Goal: Task Accomplishment & Management: Manage account settings

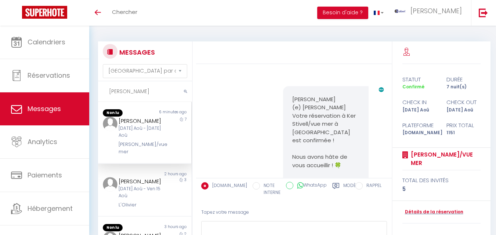
select select "message"
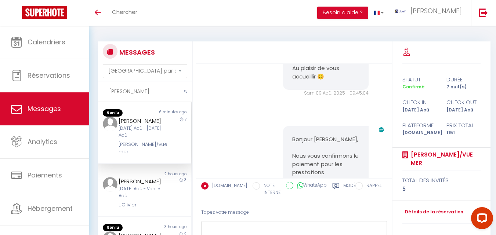
scroll to position [1405, 0]
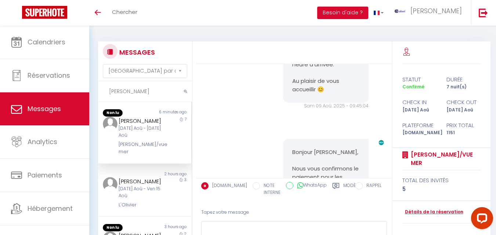
click at [128, 91] on input "olivier" at bounding box center [145, 92] width 94 height 21
click at [129, 91] on input "olivier" at bounding box center [145, 92] width 94 height 21
click at [162, 90] on input "olivier" at bounding box center [145, 92] width 94 height 21
click at [186, 91] on icon "submit" at bounding box center [185, 92] width 3 height 4
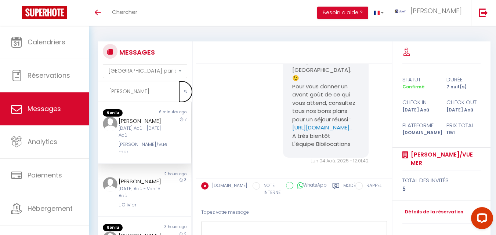
scroll to position [932, 0]
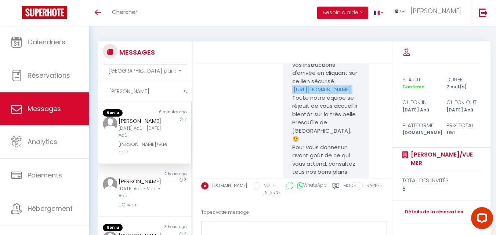
drag, startPoint x: 288, startPoint y: 110, endPoint x: 358, endPoint y: 126, distance: 71.9
copy p "https://superhote.com/applink/p/7hrmzYGD"
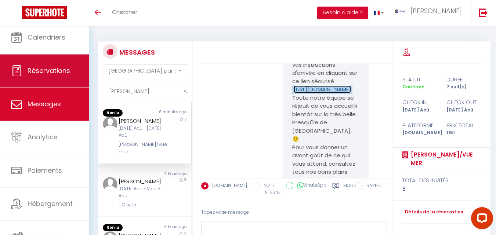
click at [61, 64] on link "Réservations" at bounding box center [44, 71] width 89 height 33
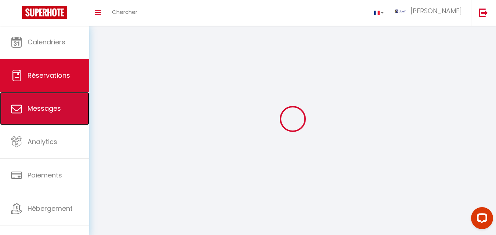
click at [62, 102] on link "Messages" at bounding box center [44, 108] width 89 height 33
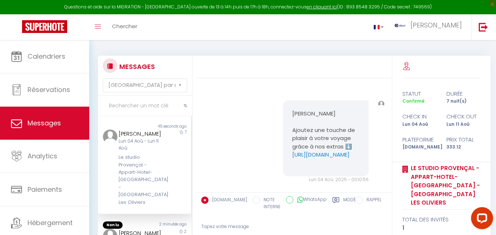
scroll to position [3735, 0]
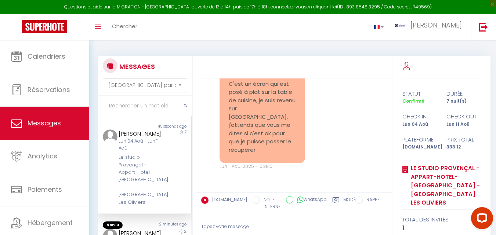
click at [147, 102] on input "text" at bounding box center [145, 106] width 94 height 21
type input "OLIVIER"
click at [187, 104] on icon "submit" at bounding box center [185, 106] width 3 height 4
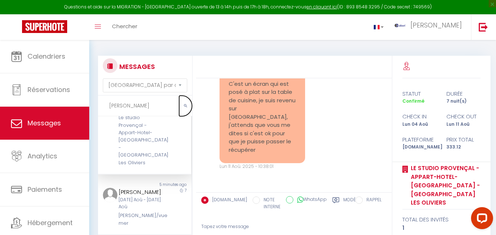
scroll to position [37, 0]
click at [151, 185] on div "5 minutes ago" at bounding box center [168, 188] width 47 height 6
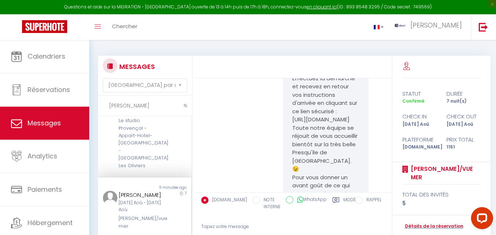
scroll to position [914, 0]
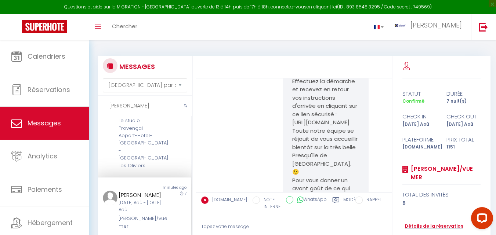
drag, startPoint x: 353, startPoint y: 158, endPoint x: 284, endPoint y: 146, distance: 70.1
copy p "https://superhote.com/applink/p/7hrmzYGD"
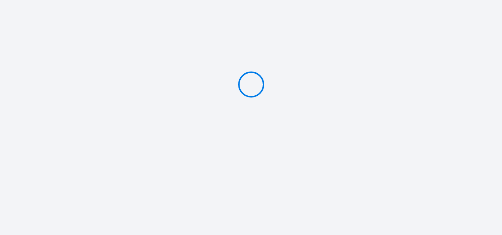
type input "Caution 300 €"
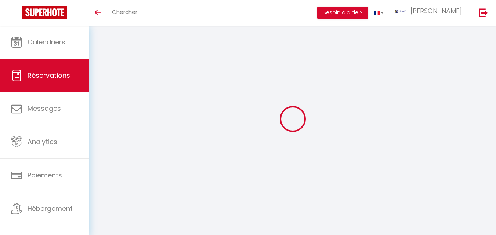
select select "not_cancelled"
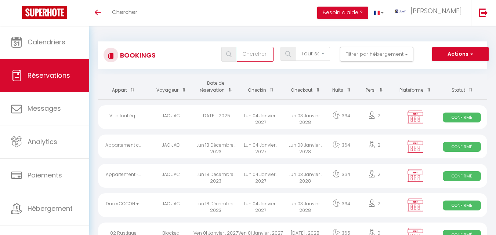
click at [259, 57] on input "text" at bounding box center [255, 54] width 37 height 15
type input "OLIVIER CISEL"
click at [233, 54] on span at bounding box center [228, 54] width 15 height 15
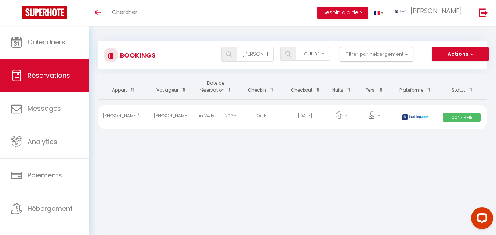
select select
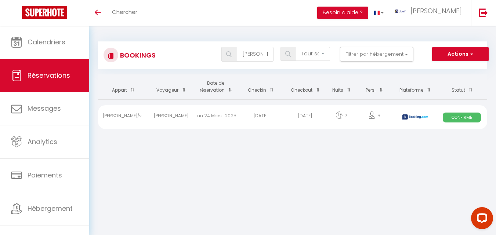
select select
click at [300, 115] on div "Mar 19 Août . 2025" at bounding box center [305, 117] width 45 height 24
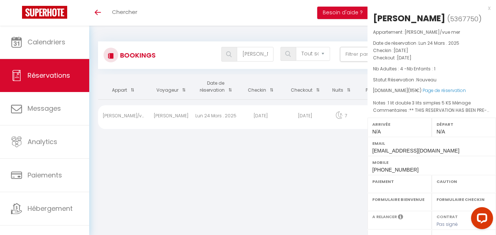
select select "OK"
select select "KO"
select select "0"
select select "1"
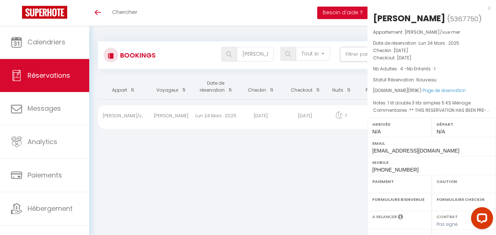
select select
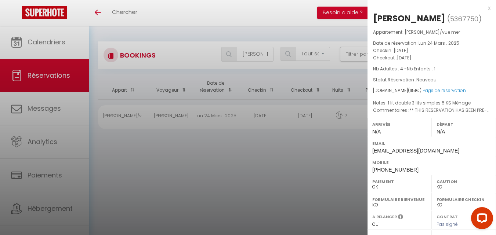
click at [486, 9] on div "x Olivier Cisel ( 5367750 ) Appartement : Ker Stivell/vue mer Date de réservati…" at bounding box center [432, 176] width 129 height 353
click at [485, 8] on div "x" at bounding box center [429, 8] width 123 height 9
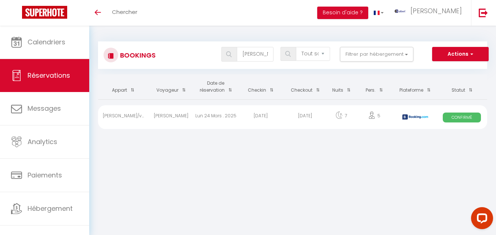
click at [287, 114] on div "Mar 19 Août . 2025" at bounding box center [305, 117] width 45 height 24
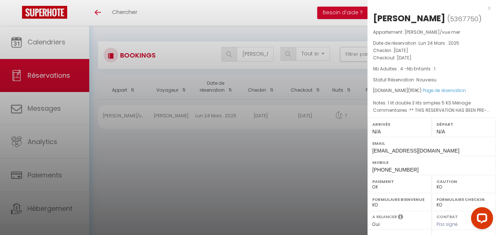
click at [483, 11] on div "x" at bounding box center [429, 8] width 123 height 9
